Goal: Task Accomplishment & Management: Use online tool/utility

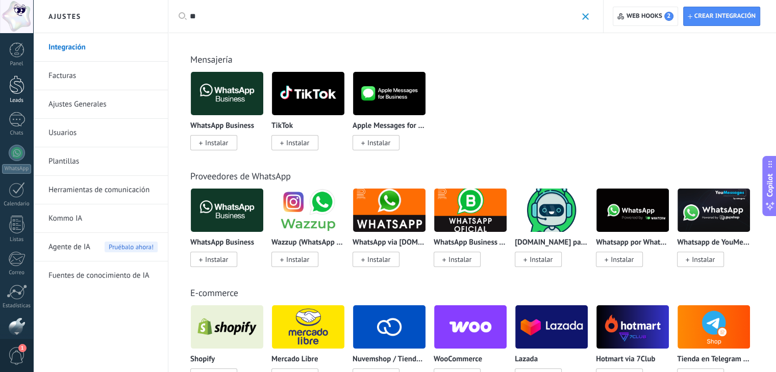
click at [12, 96] on link "Leads" at bounding box center [16, 90] width 33 height 29
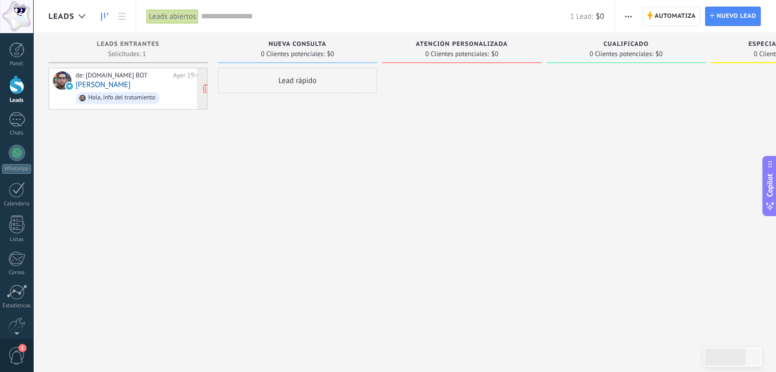
click at [164, 87] on div "de: [DOMAIN_NAME] BOT [DATE] 19:43 [PERSON_NAME], info del tratamiento" at bounding box center [140, 88] width 128 height 35
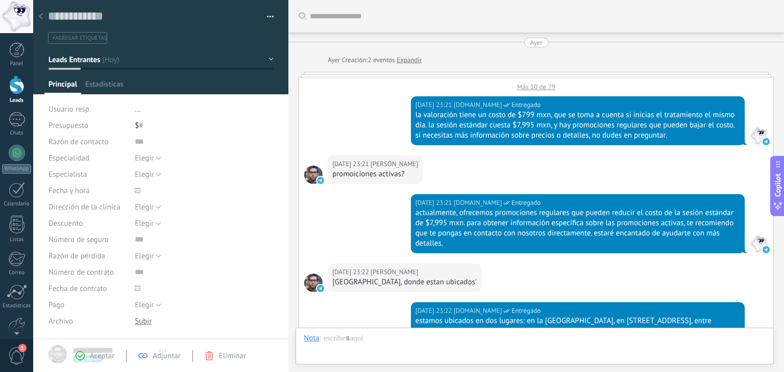
type textarea "**********"
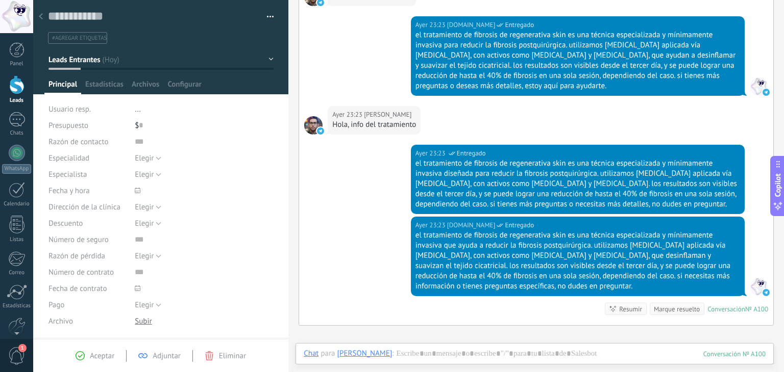
scroll to position [393, 0]
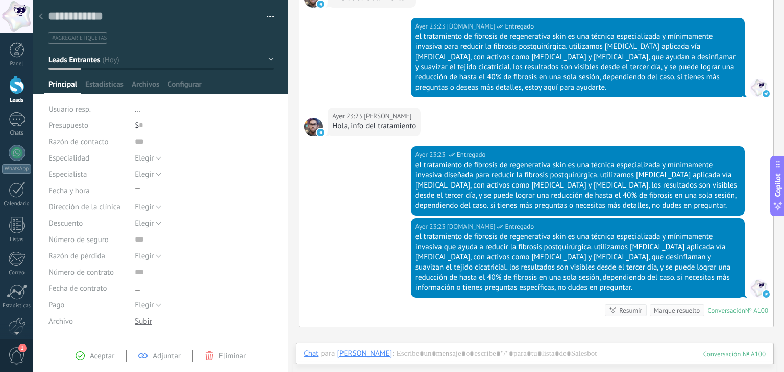
click at [40, 21] on div at bounding box center [41, 17] width 14 height 20
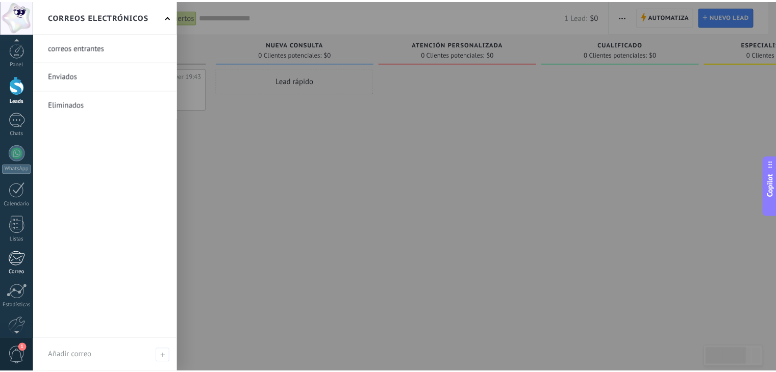
scroll to position [52, 0]
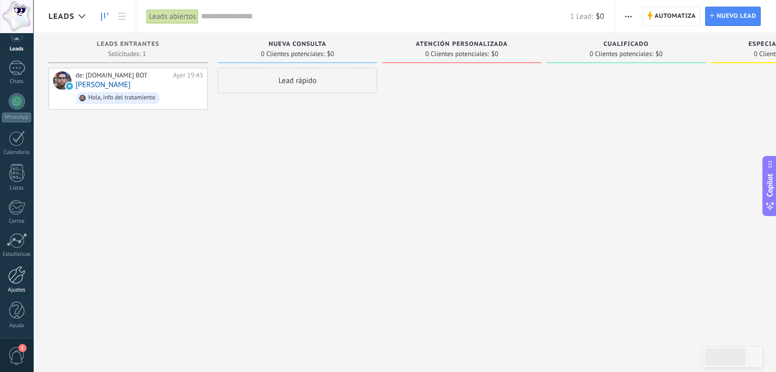
click at [16, 278] on div at bounding box center [16, 275] width 17 height 18
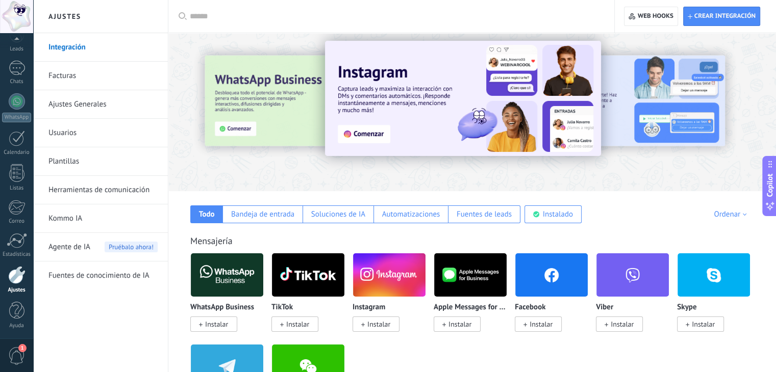
scroll to position [9, 0]
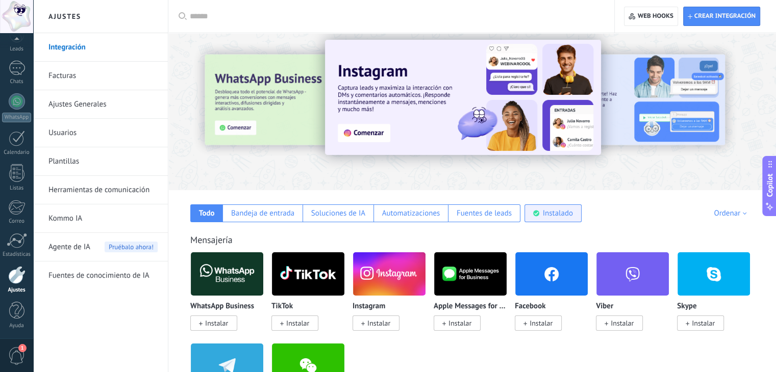
click at [552, 217] on div "Instalado" at bounding box center [558, 214] width 30 height 10
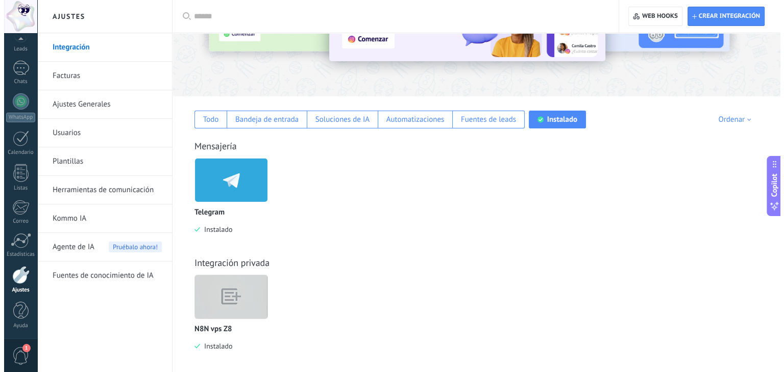
scroll to position [110, 0]
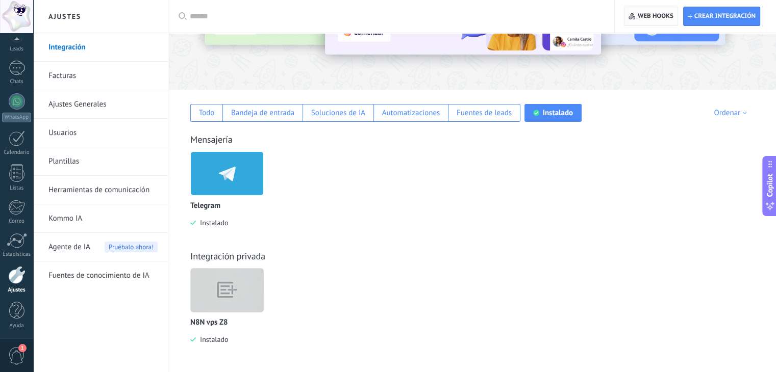
click at [650, 15] on span "Web hooks 0" at bounding box center [656, 16] width 36 height 8
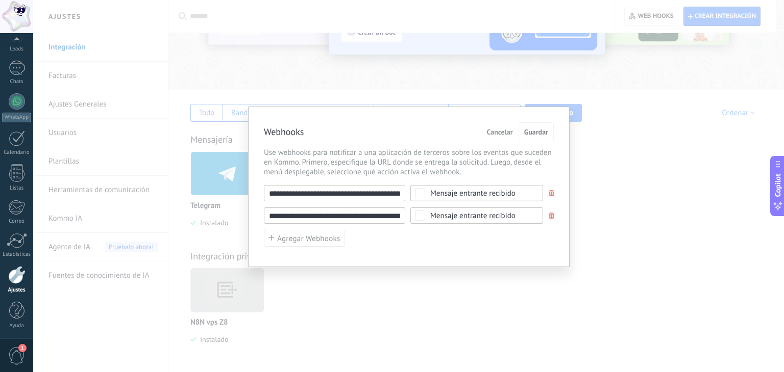
click at [386, 197] on input "**********" at bounding box center [334, 193] width 141 height 16
type input "**********"
click at [382, 222] on input "**********" at bounding box center [334, 216] width 141 height 16
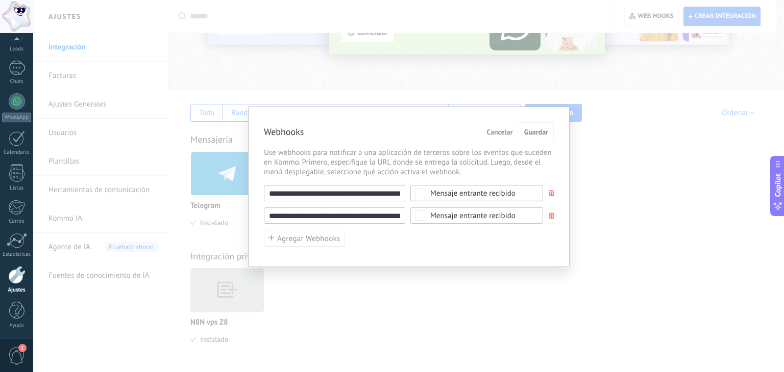
click at [615, 163] on div "**********" at bounding box center [408, 186] width 751 height 372
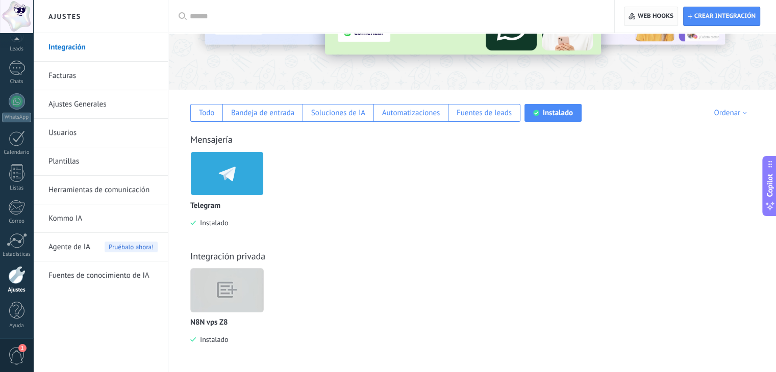
click at [648, 13] on span "Web hooks 0" at bounding box center [656, 16] width 36 height 8
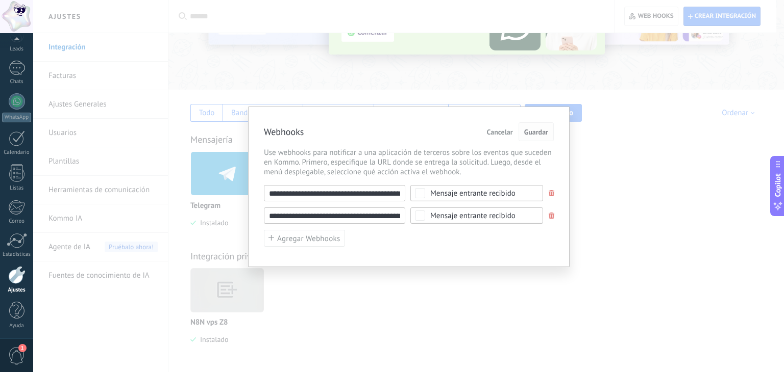
click at [539, 132] on span "Guardar" at bounding box center [536, 132] width 24 height 7
click at [379, 215] on input "**********" at bounding box center [334, 216] width 141 height 16
click at [657, 186] on div "**********" at bounding box center [408, 186] width 751 height 372
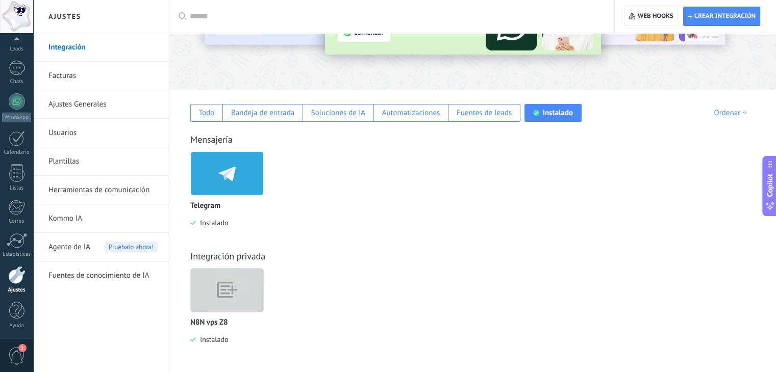
click at [204, 300] on img at bounding box center [227, 291] width 72 height 56
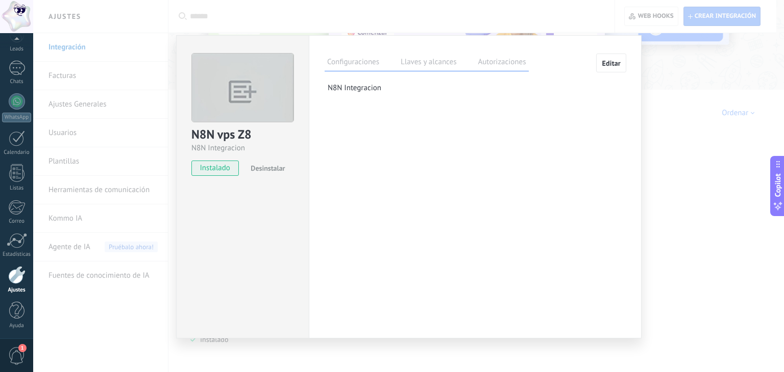
click at [371, 86] on p "N8N Integracion" at bounding box center [477, 88] width 298 height 10
click at [420, 63] on label "Llaves y alcances" at bounding box center [428, 63] width 61 height 15
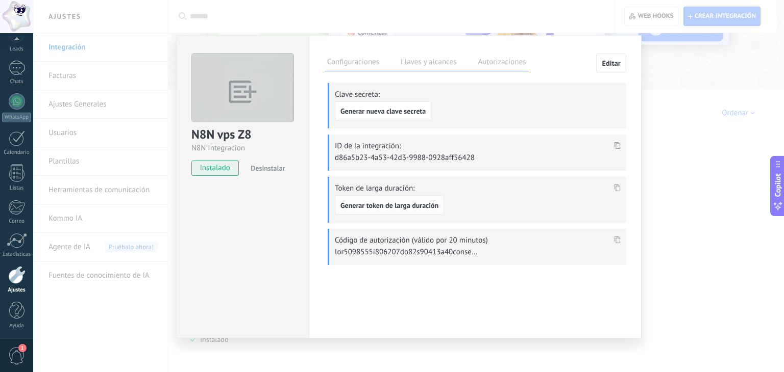
click at [412, 207] on span "Generar token de larga duración" at bounding box center [389, 205] width 98 height 7
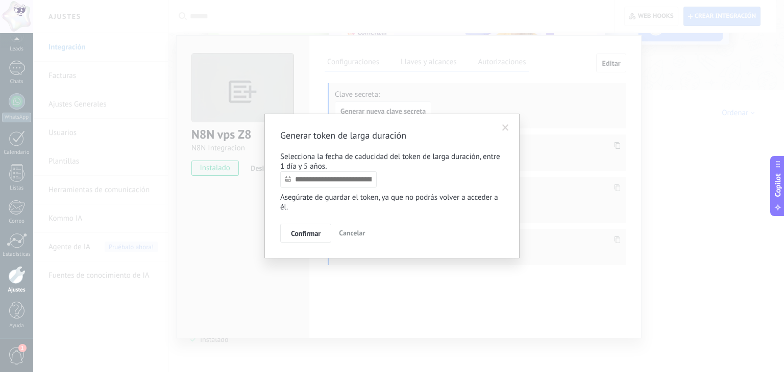
click at [342, 179] on input "text" at bounding box center [328, 179] width 96 height 16
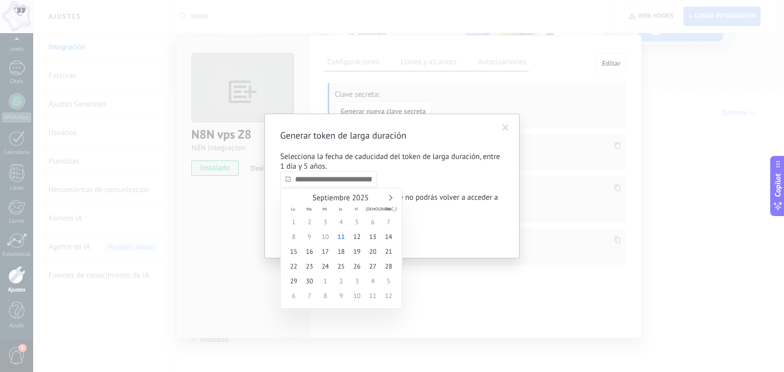
click at [390, 199] on link at bounding box center [389, 198] width 6 height 6
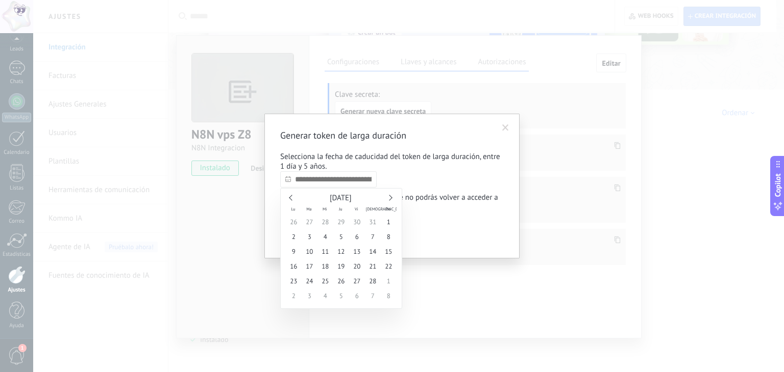
click at [390, 199] on link at bounding box center [389, 198] width 6 height 6
click at [392, 199] on div "[DATE]" at bounding box center [341, 198] width 111 height 9
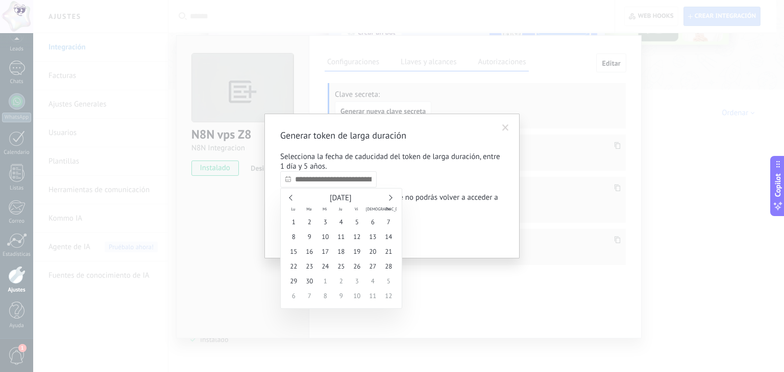
click at [392, 199] on div "[DATE]" at bounding box center [341, 198] width 111 height 9
click at [390, 199] on div "[DATE]" at bounding box center [341, 198] width 111 height 9
click at [391, 198] on link at bounding box center [389, 198] width 6 height 6
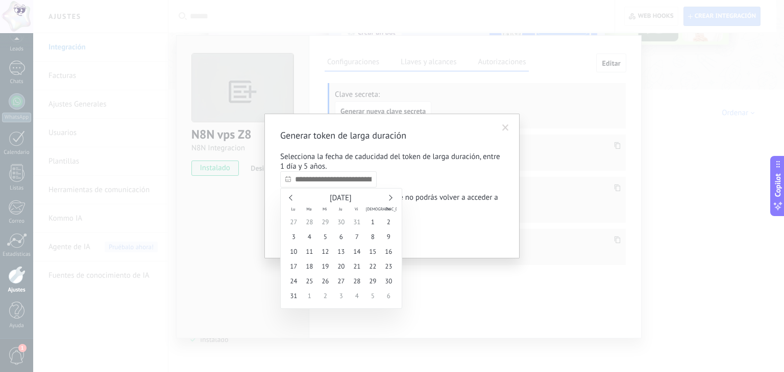
click at [391, 198] on link at bounding box center [389, 198] width 6 height 6
click at [389, 198] on link at bounding box center [389, 198] width 6 height 6
click at [390, 198] on link at bounding box center [389, 198] width 6 height 6
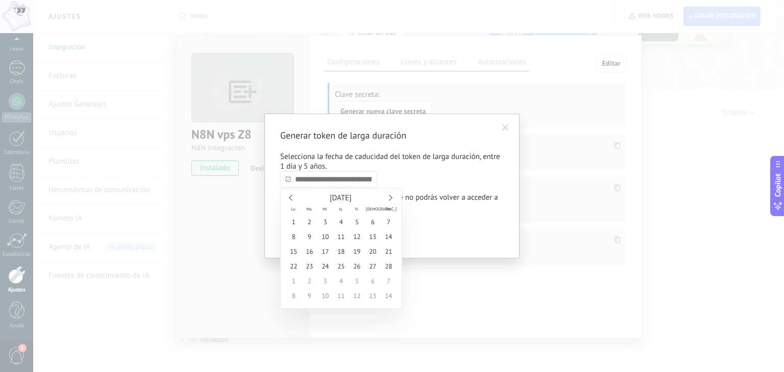
click at [390, 198] on link at bounding box center [389, 198] width 6 height 6
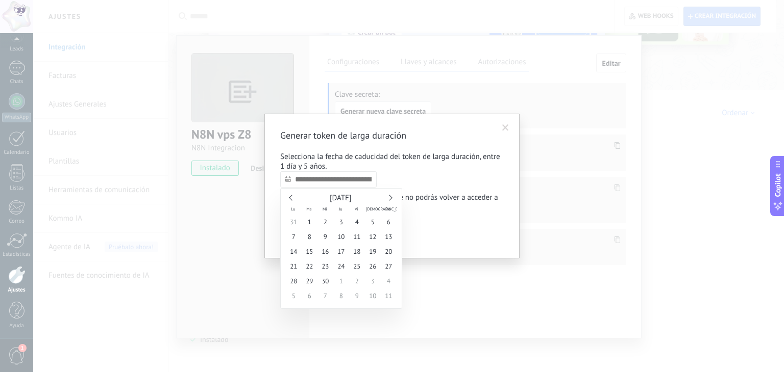
click at [390, 198] on link at bounding box center [389, 198] width 6 height 6
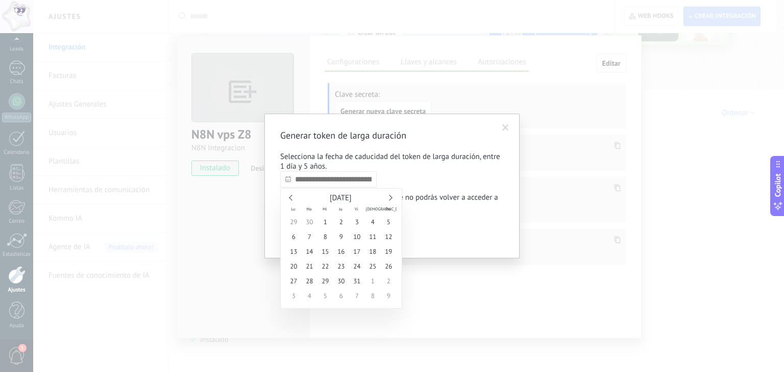
click at [390, 198] on link at bounding box center [389, 198] width 6 height 6
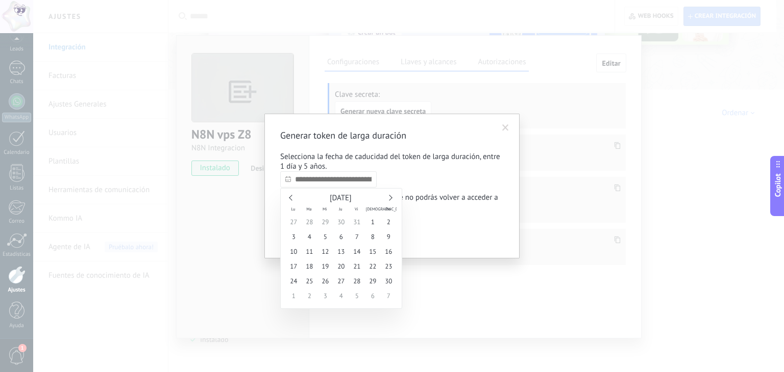
click at [390, 198] on link at bounding box center [389, 198] width 6 height 6
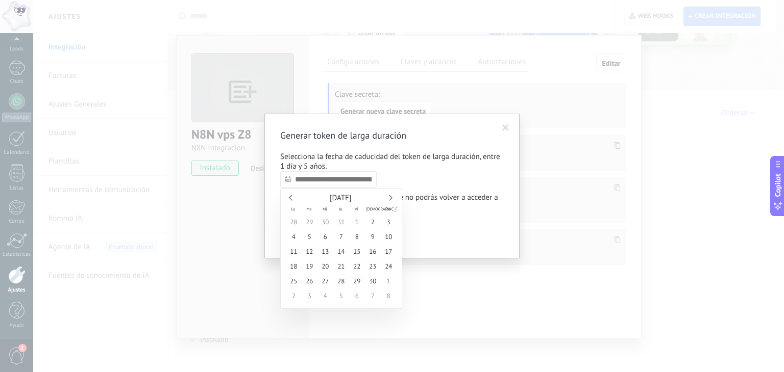
click at [390, 198] on link at bounding box center [389, 198] width 6 height 6
click at [391, 199] on div "[DATE]" at bounding box center [341, 198] width 111 height 9
click at [389, 199] on link at bounding box center [389, 198] width 6 height 6
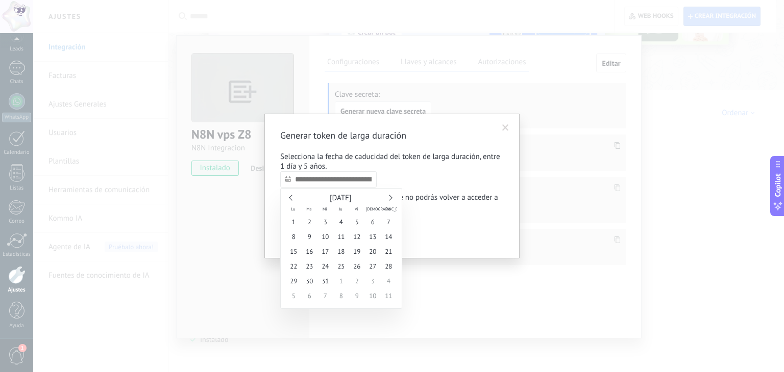
click at [389, 199] on link at bounding box center [389, 198] width 6 height 6
click at [390, 199] on link at bounding box center [389, 198] width 6 height 6
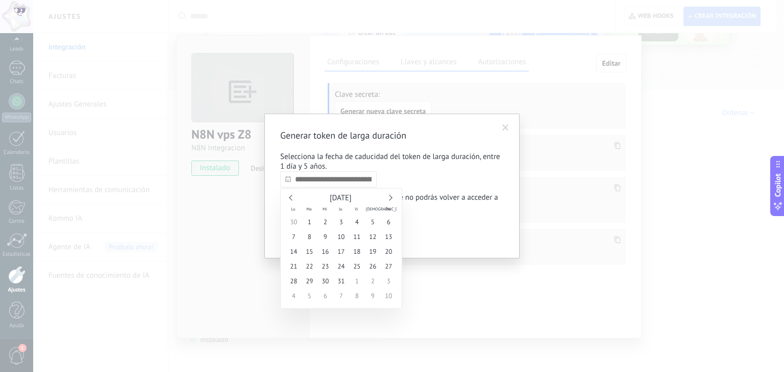
click at [390, 199] on link at bounding box center [389, 198] width 6 height 6
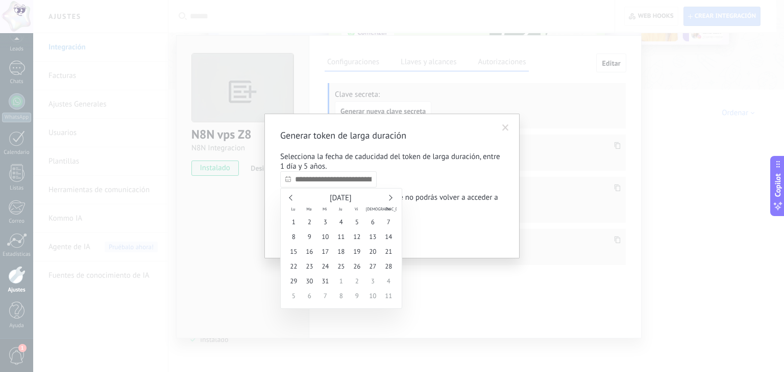
click at [390, 199] on link at bounding box center [389, 198] width 6 height 6
click at [388, 198] on link at bounding box center [389, 198] width 6 height 6
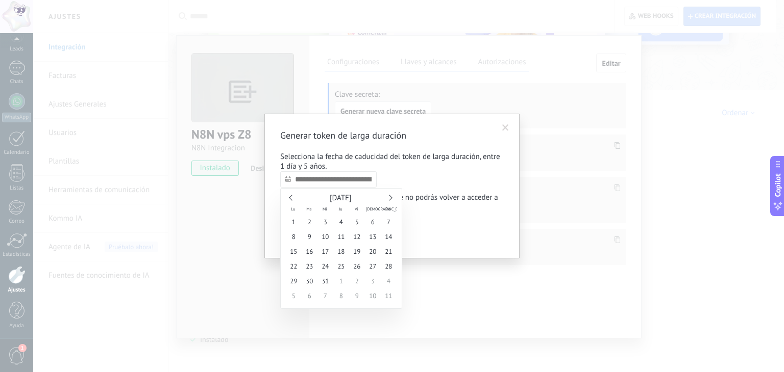
click at [388, 198] on link at bounding box center [389, 198] width 6 height 6
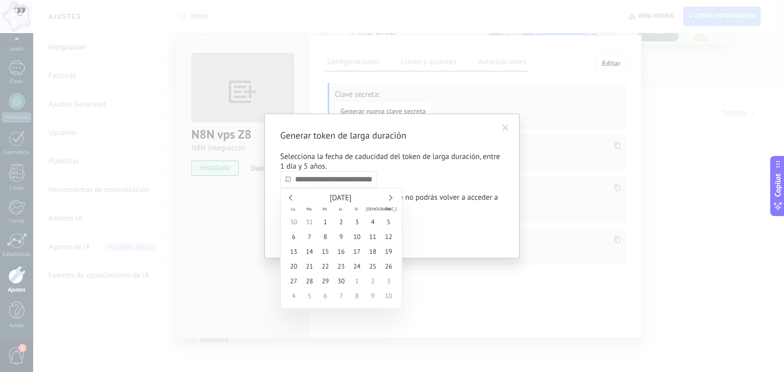
click at [388, 198] on link at bounding box center [389, 198] width 6 height 6
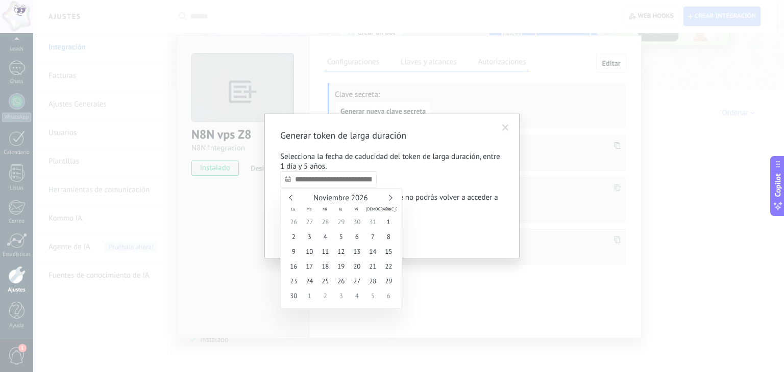
click at [388, 198] on link at bounding box center [389, 198] width 6 height 6
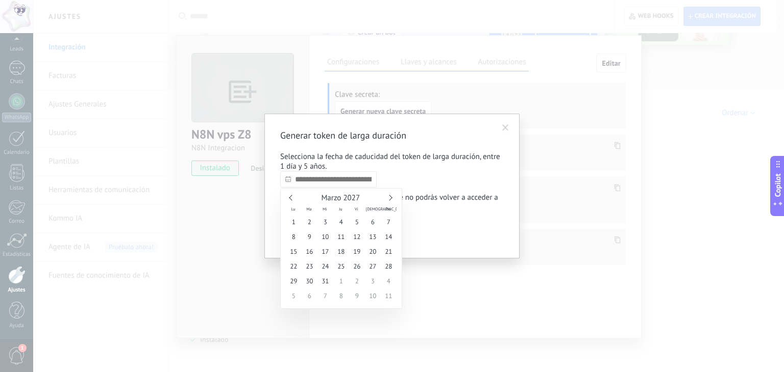
click at [388, 198] on link at bounding box center [389, 198] width 6 height 6
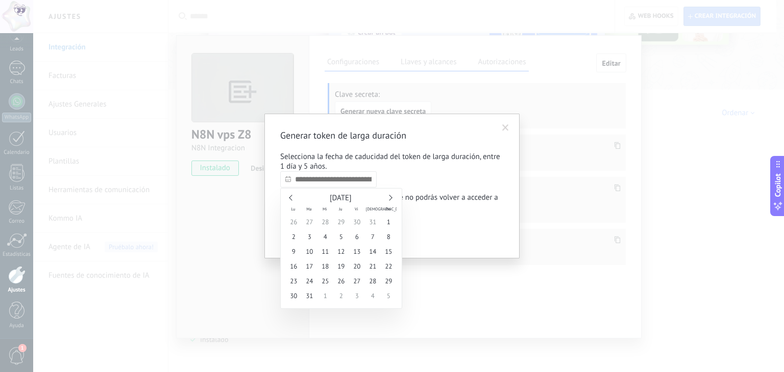
click at [388, 198] on link at bounding box center [389, 198] width 6 height 6
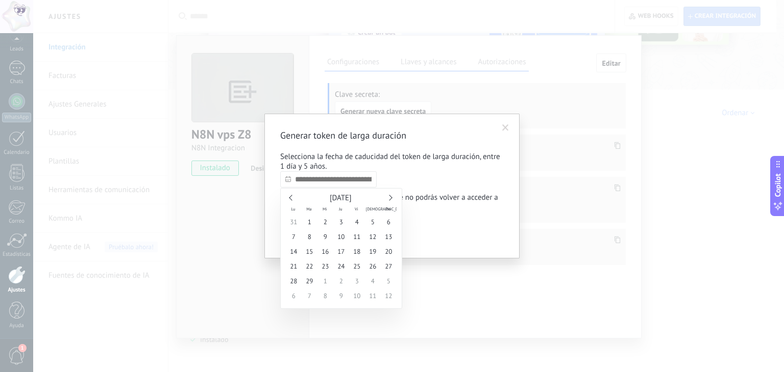
click at [388, 198] on link at bounding box center [389, 198] width 6 height 6
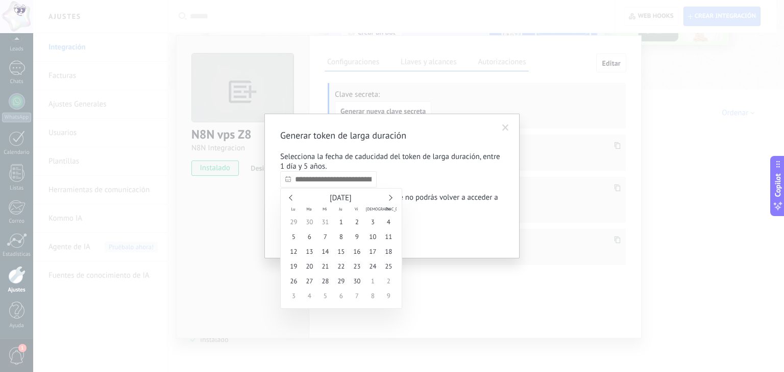
click at [388, 198] on link at bounding box center [389, 198] width 6 height 6
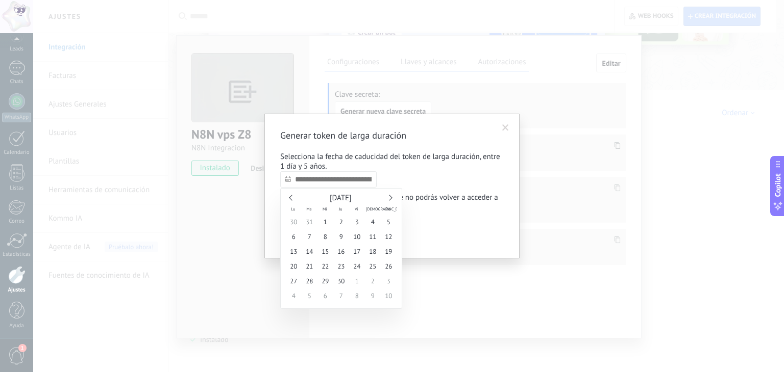
click at [388, 198] on link at bounding box center [389, 198] width 6 height 6
click at [389, 198] on link at bounding box center [389, 198] width 6 height 6
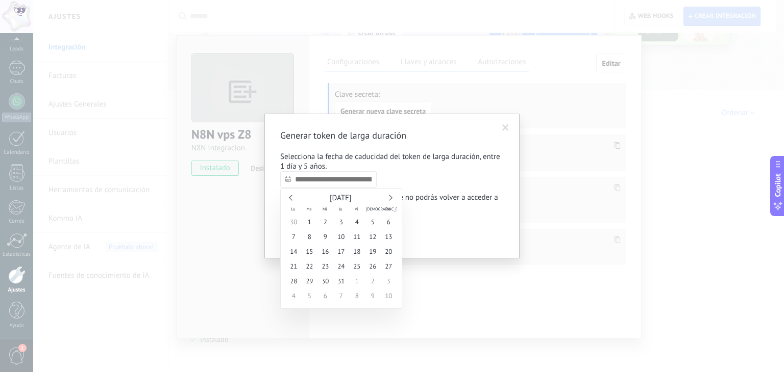
click at [389, 198] on link at bounding box center [389, 198] width 6 height 6
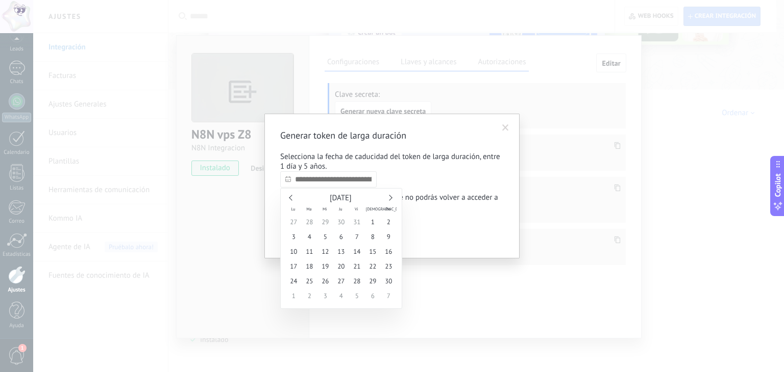
click at [389, 198] on link at bounding box center [389, 198] width 6 height 6
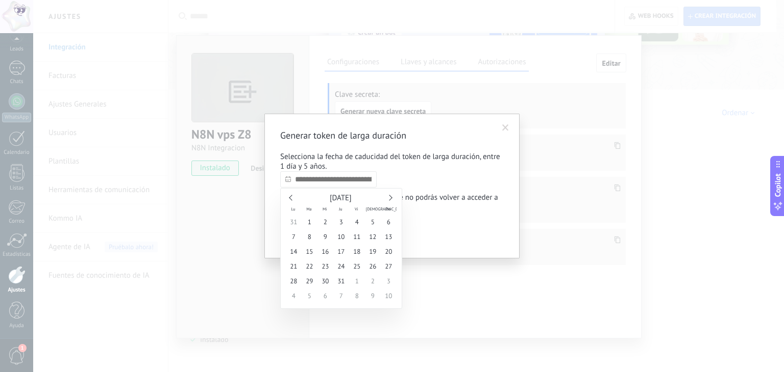
click at [389, 198] on link at bounding box center [389, 198] width 6 height 6
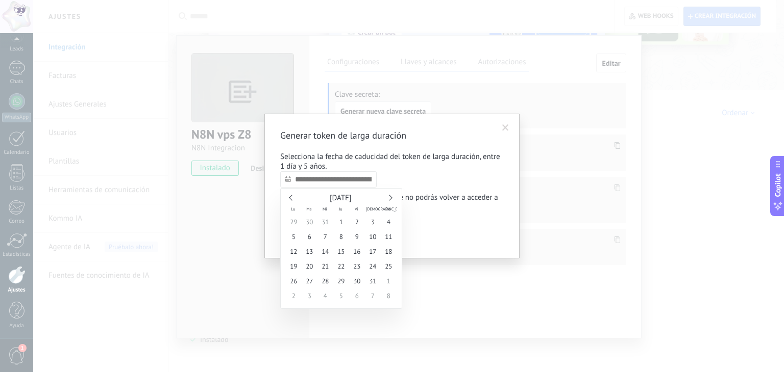
click at [389, 198] on link at bounding box center [389, 198] width 6 height 6
type input "**********"
click at [383, 224] on span "1" at bounding box center [389, 222] width 16 height 15
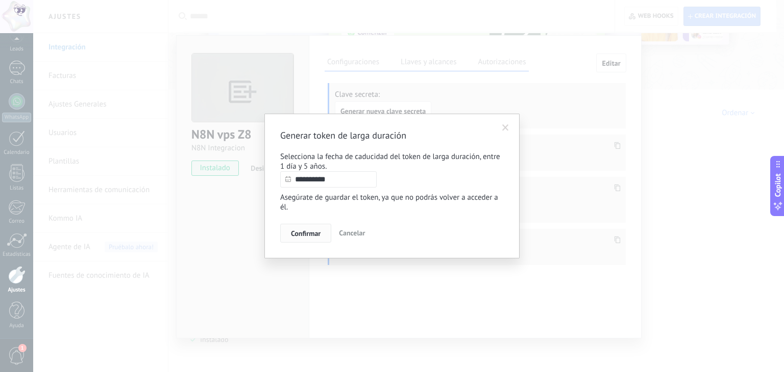
click at [310, 233] on span "Confirmar" at bounding box center [306, 233] width 30 height 7
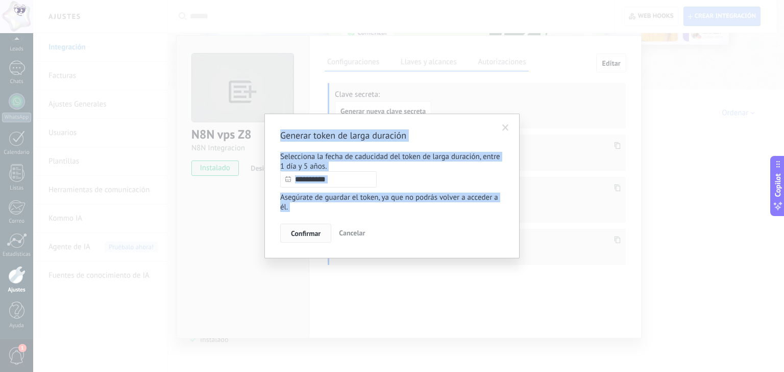
click at [310, 233] on div "**********" at bounding box center [392, 186] width 784 height 372
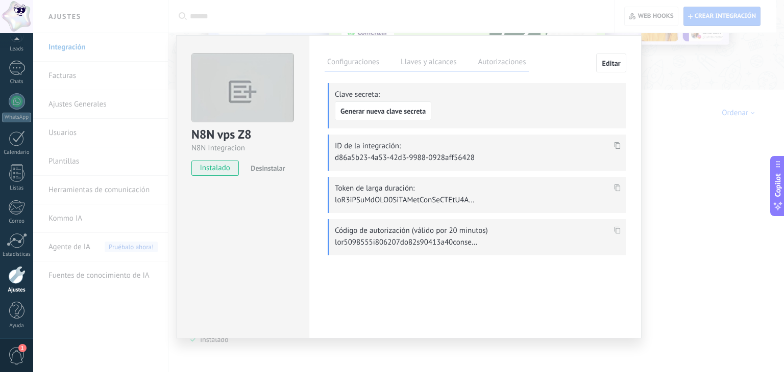
click at [616, 185] on icon at bounding box center [617, 188] width 6 height 7
copy div "Generar token de larga duración Selecciona la fecha de caducidad del token de l…"
click at [616, 185] on icon at bounding box center [617, 188] width 6 height 7
click at [685, 95] on div "N8N vps Z8 N8N Integracion instalado Desinstalar Configuraciones Llaves y alcan…" at bounding box center [408, 186] width 751 height 372
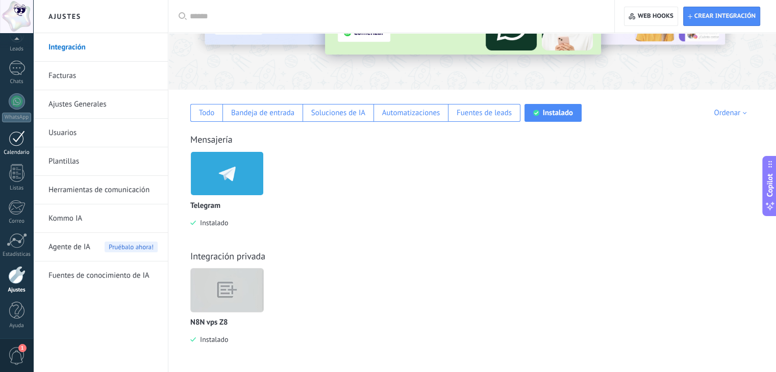
scroll to position [0, 0]
click at [18, 92] on div at bounding box center [16, 85] width 15 height 19
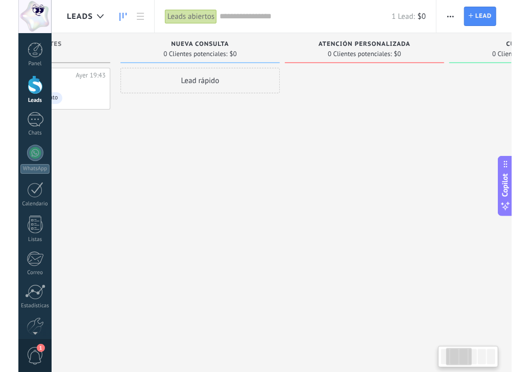
scroll to position [0, 116]
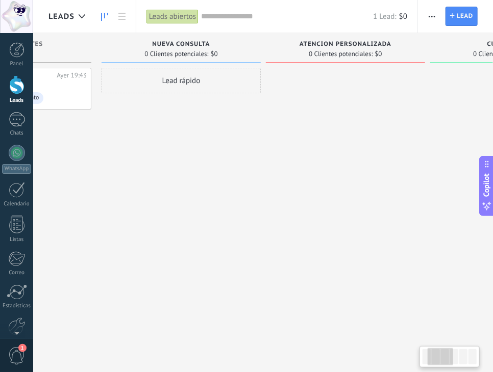
click at [352, 32] on div "1 Lead: $0" at bounding box center [304, 16] width 206 height 33
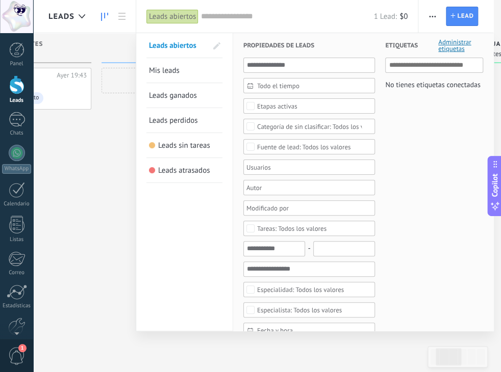
click at [108, 178] on div at bounding box center [250, 186] width 501 height 372
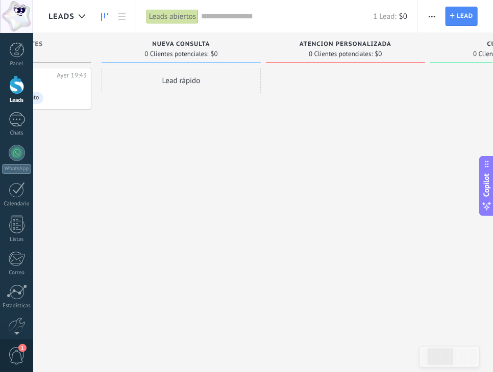
click at [367, 41] on span "Atención Personalizada" at bounding box center [345, 44] width 92 height 7
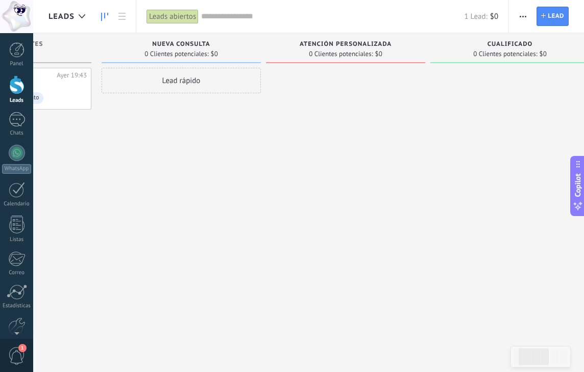
click at [397, 40] on div "Atención Personalizada 0 Clientes potenciales: $0" at bounding box center [345, 48] width 159 height 30
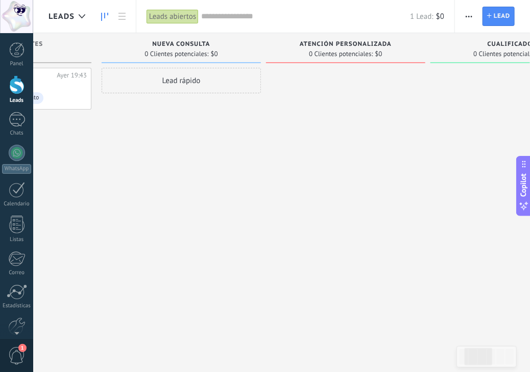
click at [365, 41] on span "Atención Personalizada" at bounding box center [345, 44] width 92 height 7
click at [372, 44] on span "Atención Personalizada" at bounding box center [345, 44] width 92 height 7
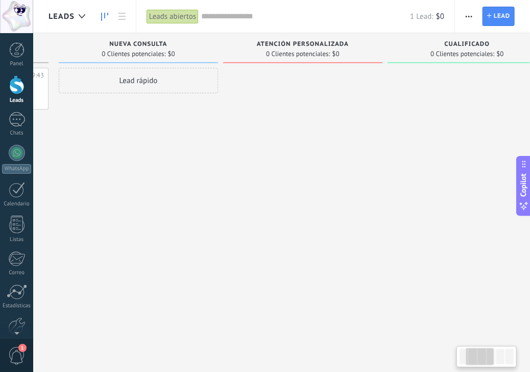
click at [382, 39] on div "Atención Personalizada 0 Clientes potenciales: $0" at bounding box center [302, 48] width 159 height 30
click at [382, 39] on div "Atención Personalizada 0 Clientes potenciales: $0" at bounding box center [302, 170] width 164 height 274
click at [352, 43] on div "Atención Personalizada" at bounding box center [299, 45] width 149 height 9
click at [330, 43] on span "Atención Personalizada" at bounding box center [300, 44] width 92 height 7
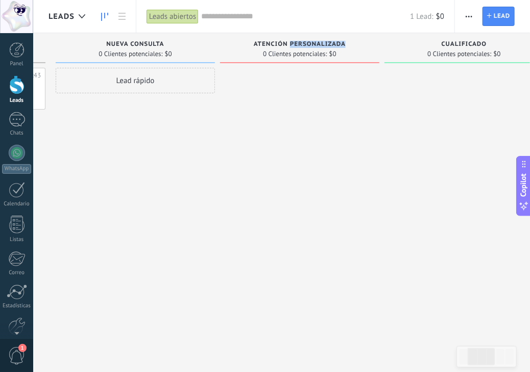
click at [330, 43] on span "Atención Personalizada" at bounding box center [300, 44] width 92 height 7
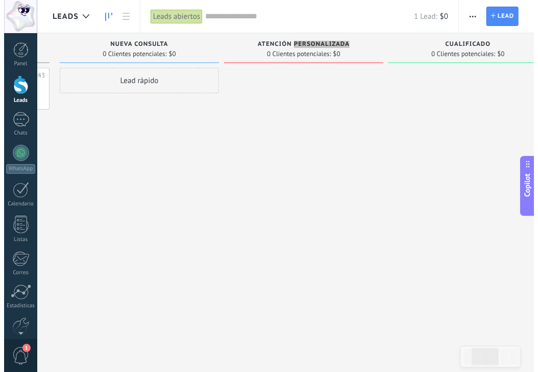
scroll to position [0, 0]
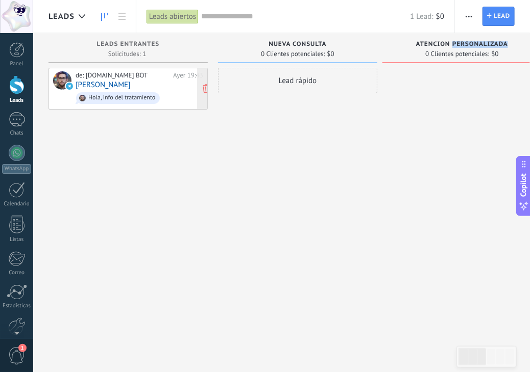
click at [163, 82] on div "de: [DOMAIN_NAME] BOT [DATE] 19:43 [PERSON_NAME], info del tratamiento" at bounding box center [140, 88] width 128 height 35
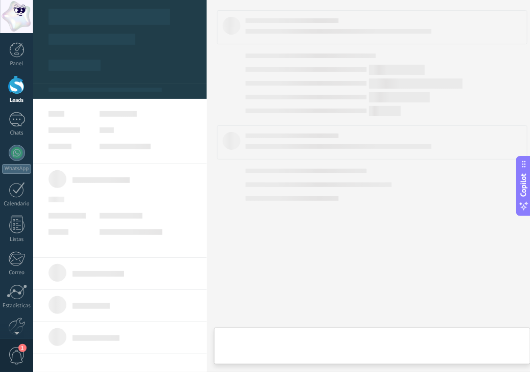
click at [163, 82] on div "de: [DOMAIN_NAME] BOT [DATE] 19:43 [PERSON_NAME], info del tratamiento" at bounding box center [140, 88] width 128 height 35
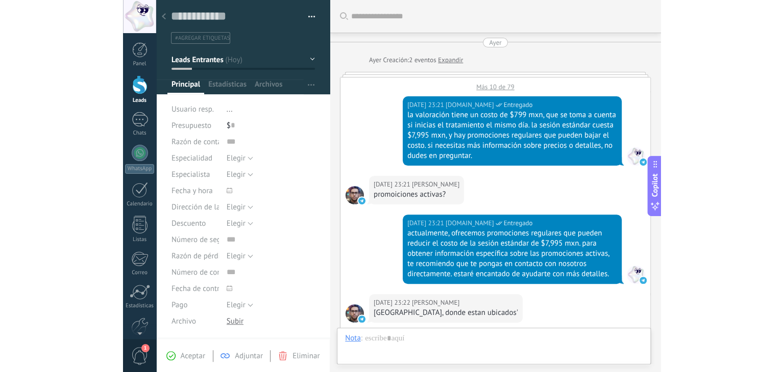
scroll to position [658, 0]
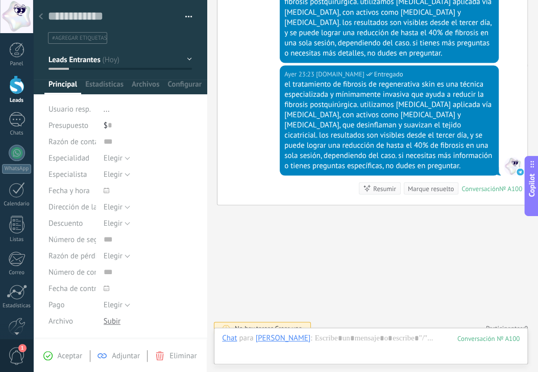
type textarea "**********"
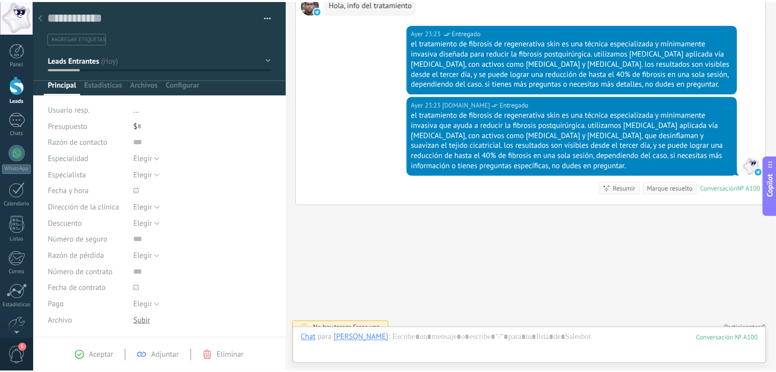
scroll to position [15, 0]
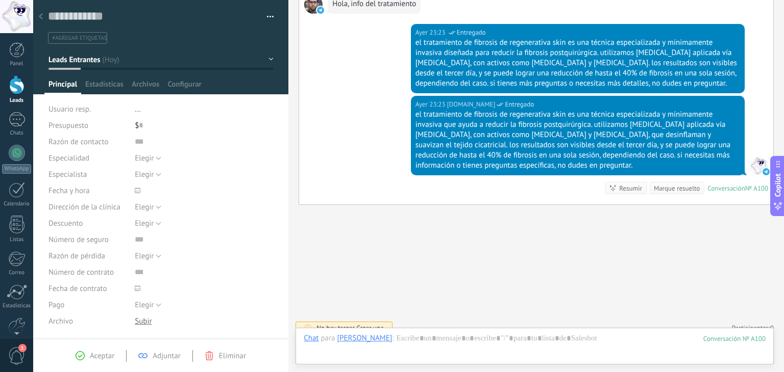
click at [12, 90] on div at bounding box center [16, 85] width 15 height 19
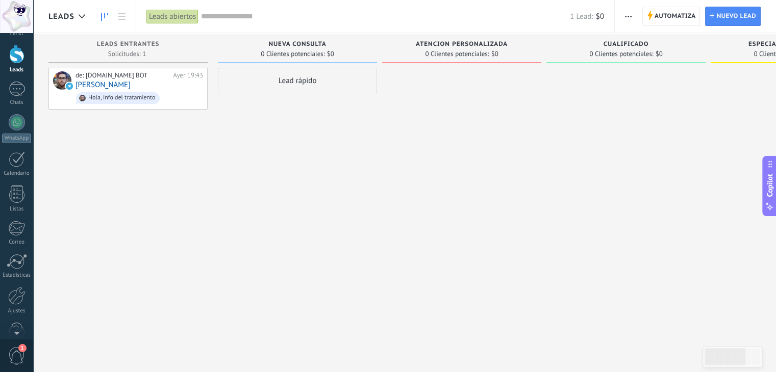
scroll to position [52, 0]
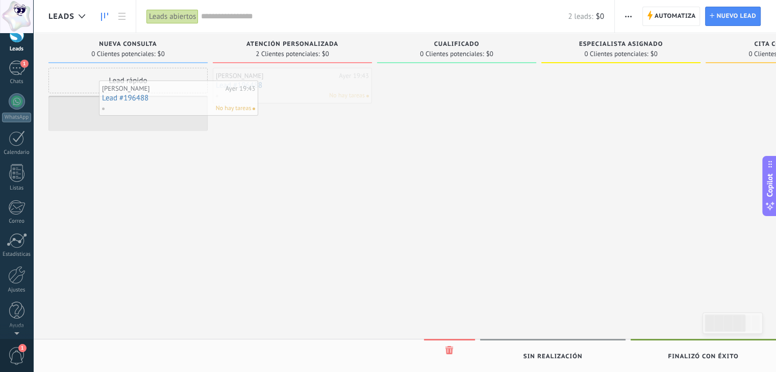
drag, startPoint x: 284, startPoint y: 84, endPoint x: 170, endPoint y: 96, distance: 114.5
